Goal: Communication & Community: Answer question/provide support

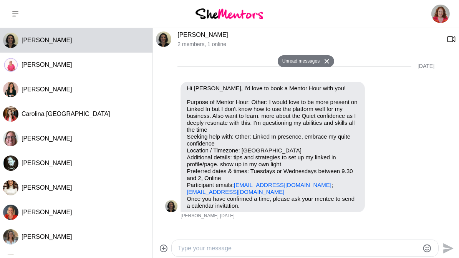
scroll to position [448, 0]
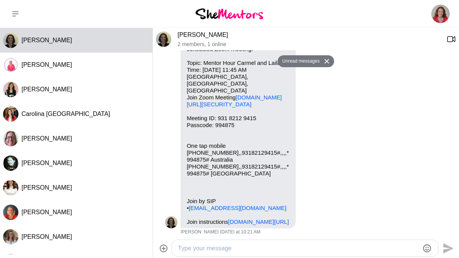
click at [235, 251] on textarea "Type your message" at bounding box center [298, 248] width 241 height 9
type textarea "Thanks [PERSON_NAME]. Have a great weekend!"
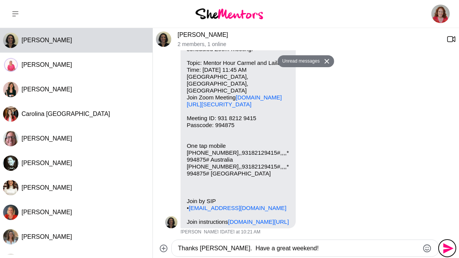
click at [444, 247] on icon "Send" at bounding box center [448, 248] width 10 height 10
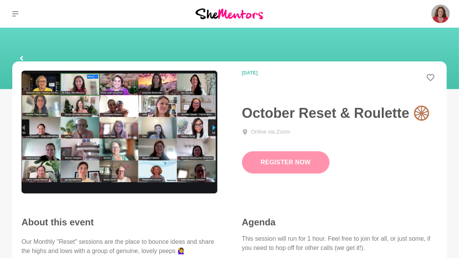
click at [278, 164] on link "Register Now" at bounding box center [286, 162] width 88 height 22
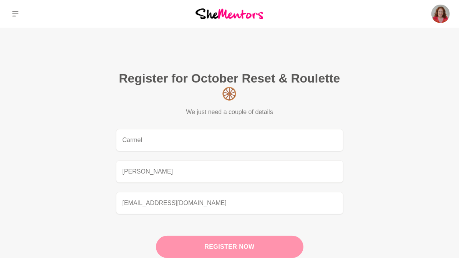
click at [238, 250] on button "Register now" at bounding box center [229, 247] width 147 height 22
